Goal: Transaction & Acquisition: Book appointment/travel/reservation

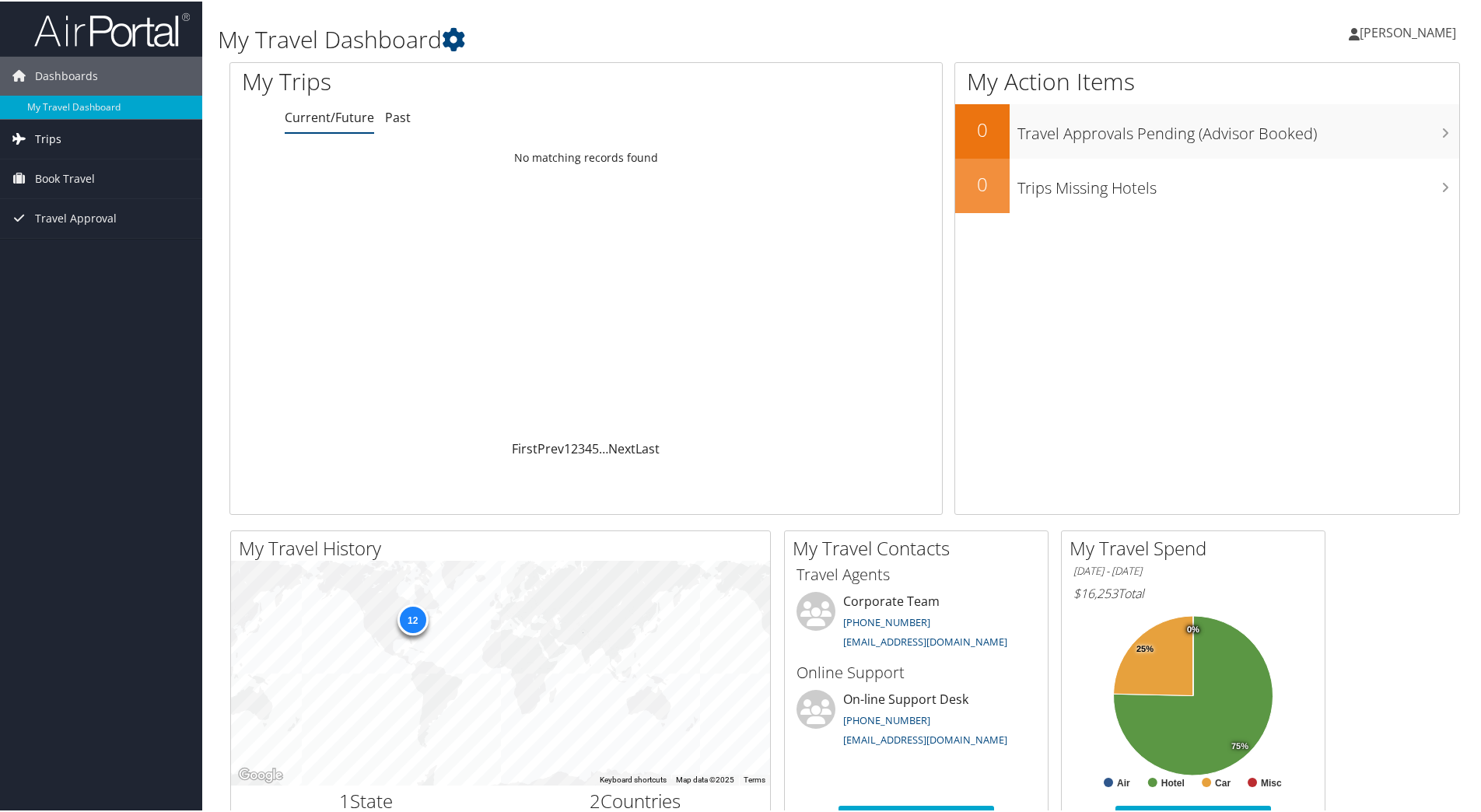
click at [55, 127] on span "Trips" at bounding box center [48, 137] width 26 height 39
click at [77, 238] on span "Book Travel" at bounding box center [64, 246] width 60 height 39
click at [80, 328] on link "Book/Manage Online Trips" at bounding box center [101, 325] width 202 height 24
